Goal: Task Accomplishment & Management: Use online tool/utility

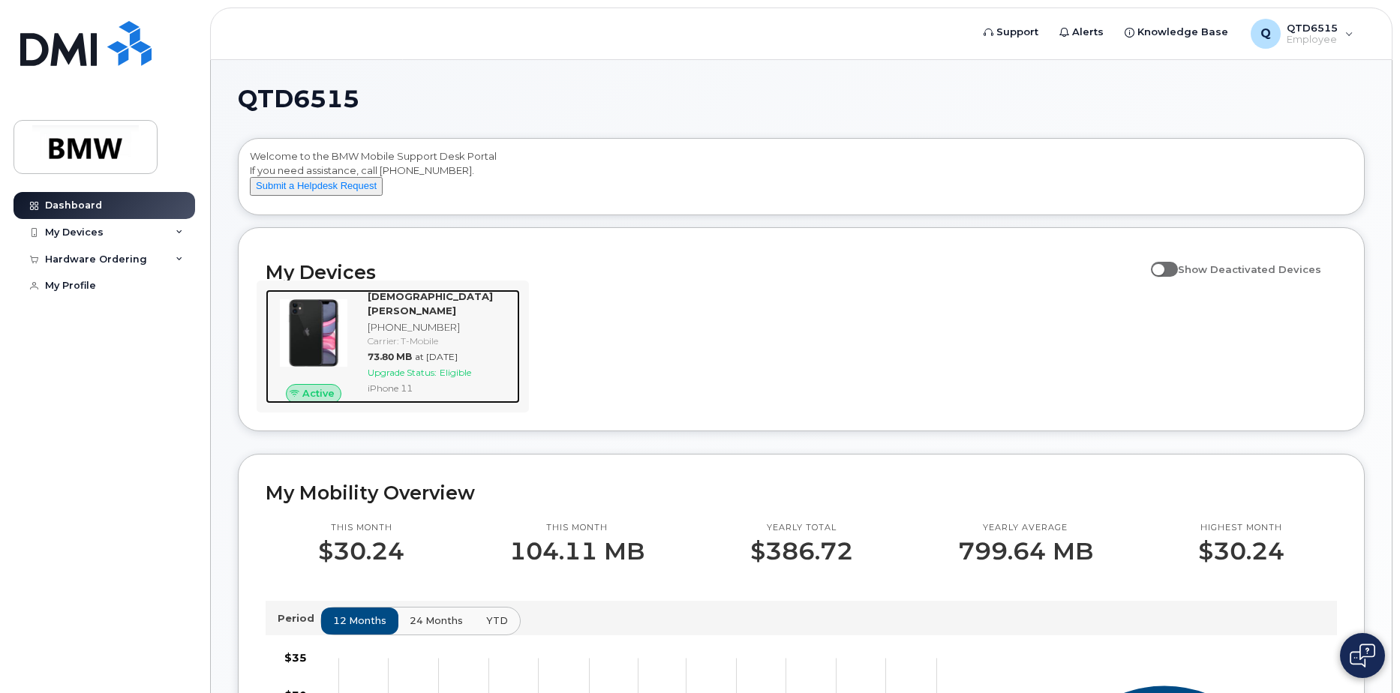
click at [412, 353] on span "73.80 MB" at bounding box center [390, 356] width 44 height 11
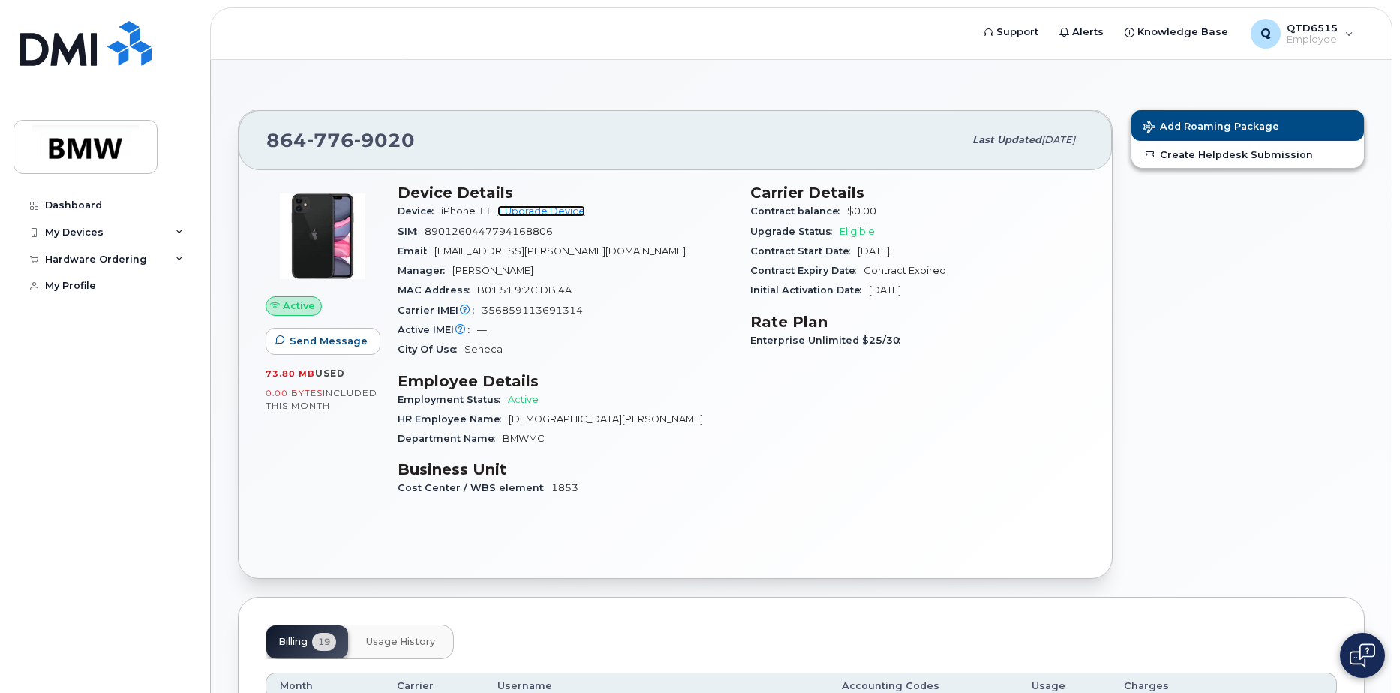
click at [547, 208] on link "+ Upgrade Device" at bounding box center [541, 211] width 88 height 11
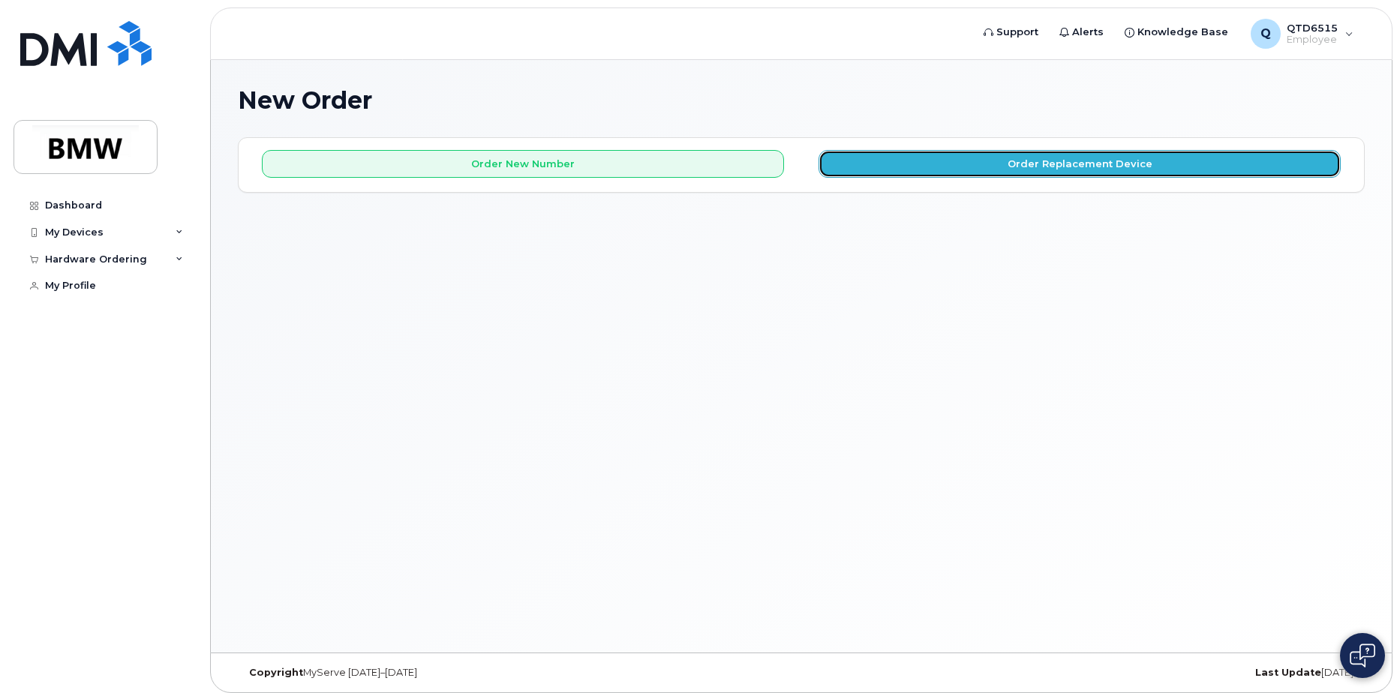
click at [1049, 152] on button "Order Replacement Device" at bounding box center [1079, 164] width 522 height 28
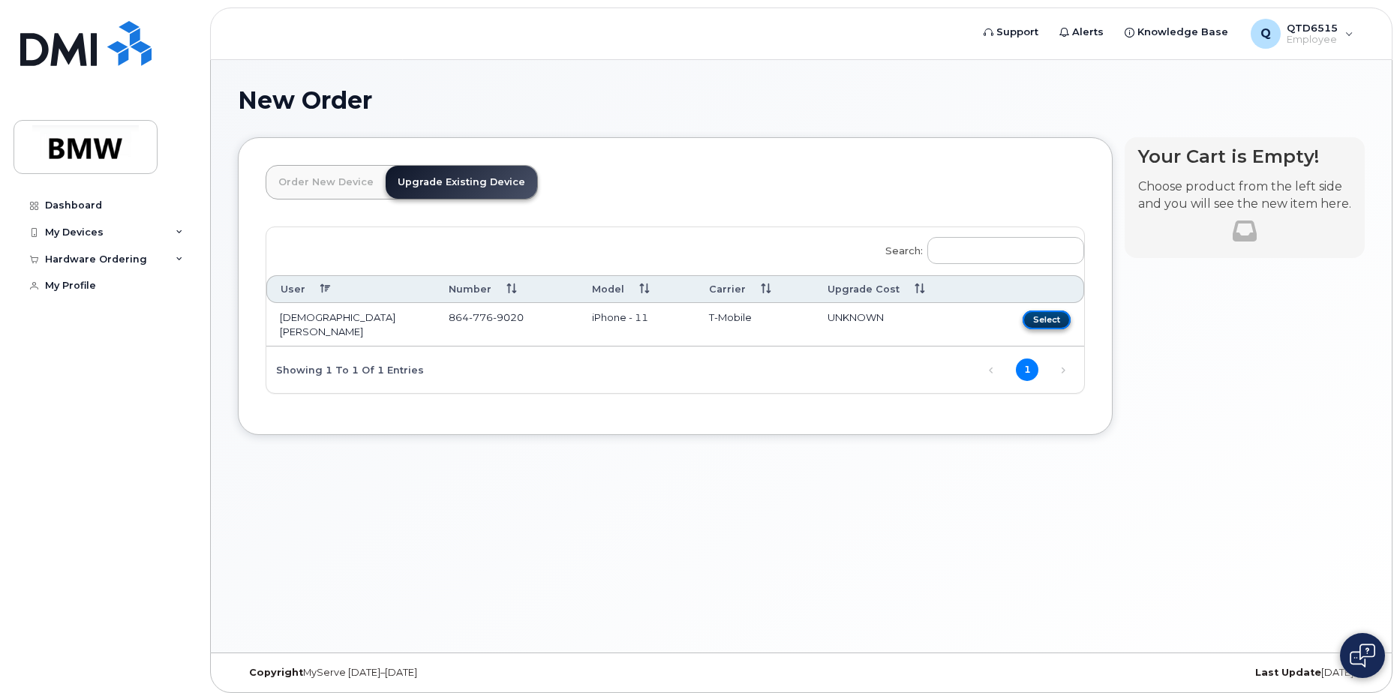
click at [1046, 315] on button "Select" at bounding box center [1046, 320] width 48 height 19
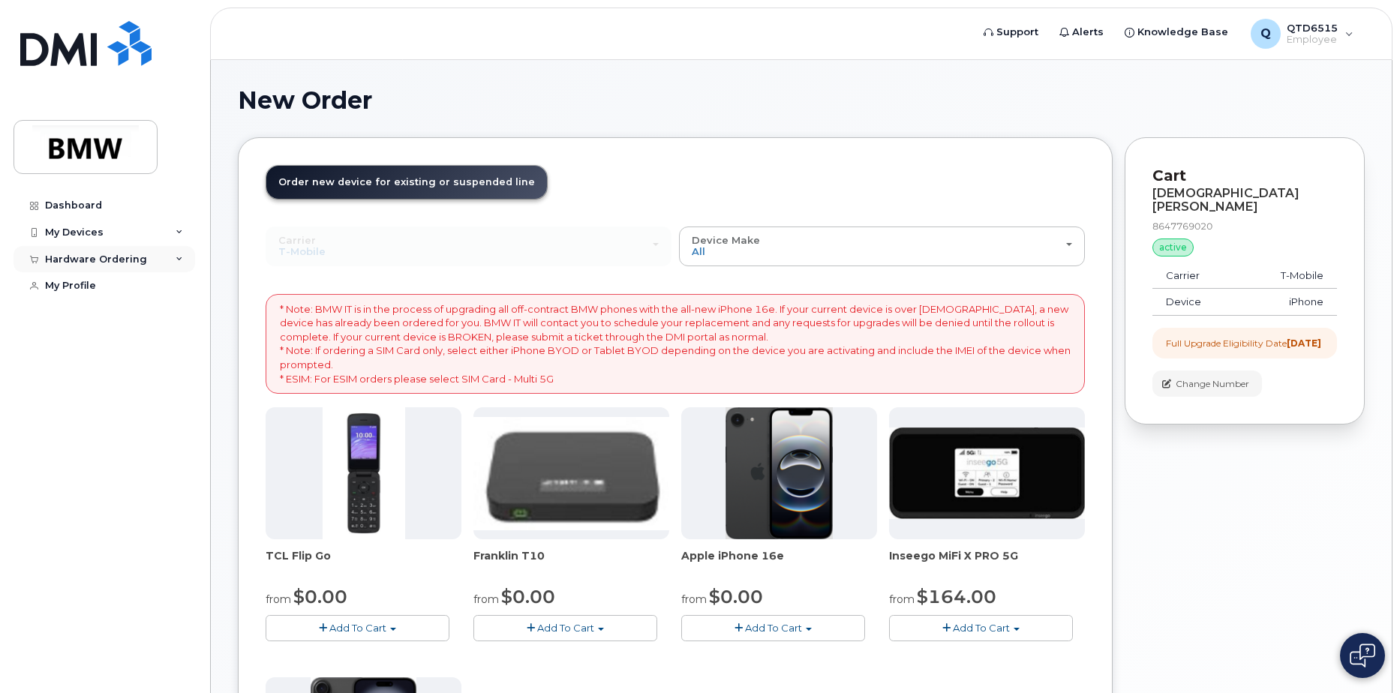
click at [116, 269] on div "Hardware Ordering" at bounding box center [105, 259] width 182 height 27
click at [119, 257] on div "Hardware Ordering" at bounding box center [96, 260] width 102 height 12
click at [110, 233] on div "My Devices" at bounding box center [105, 232] width 182 height 27
click at [114, 233] on div "My Devices" at bounding box center [105, 232] width 182 height 27
click at [118, 206] on link "Dashboard" at bounding box center [105, 205] width 182 height 27
